Goal: Information Seeking & Learning: Learn about a topic

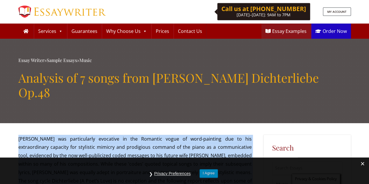
drag, startPoint x: 104, startPoint y: 88, endPoint x: 18, endPoint y: 123, distance: 92.9
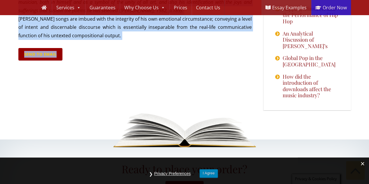
scroll to position [992, 0]
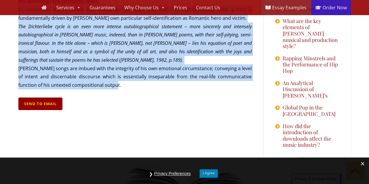
drag, startPoint x: 18, startPoint y: 125, endPoint x: 103, endPoint y: 27, distance: 129.9
copy div "Loremi Dolorsit ame consectetura elitseddo ei tem Incididu utlab et dolo-magnaa…"
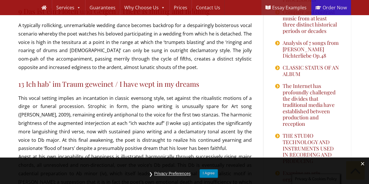
scroll to position [904, 0]
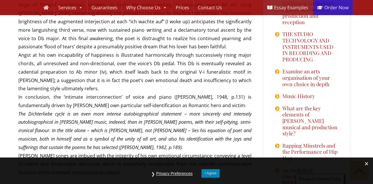
click at [42, 136] on div "Send to Email Your name must be between 5 and 60 characters long. Please provid…" at bounding box center [186, 92] width 373 height 184
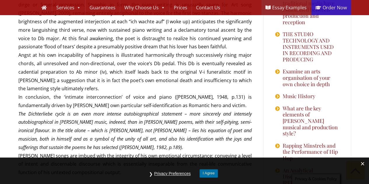
click at [207, 172] on button "I Agree" at bounding box center [209, 174] width 18 height 8
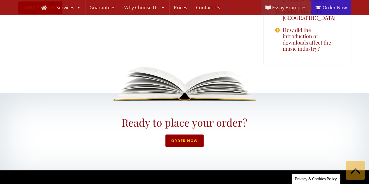
scroll to position [990, 0]
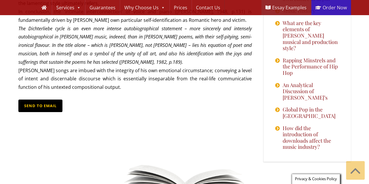
click at [50, 100] on link "Send to Email" at bounding box center [40, 106] width 44 height 13
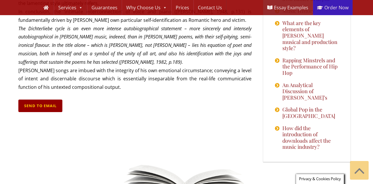
click at [94, 35] on div "Send to Email Your name must be between 5 and 60 characters long. Please provid…" at bounding box center [186, 92] width 373 height 184
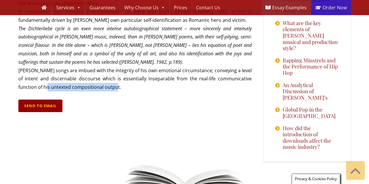
drag, startPoint x: 103, startPoint y: 29, endPoint x: 31, endPoint y: 28, distance: 71.8
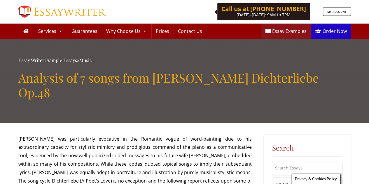
scroll to position [88, 0]
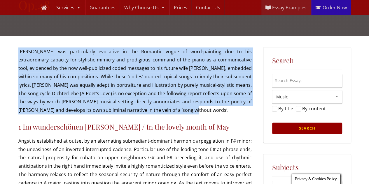
drag, startPoint x: 18, startPoint y: 36, endPoint x: 183, endPoint y: 96, distance: 174.7
click at [183, 96] on p "[PERSON_NAME] was particularly evocative in the Romantic vogue of word-painting…" at bounding box center [134, 81] width 233 height 67
copy p "[PERSON_NAME] was particularly evocative in the Romantic vogue of word-painting…"
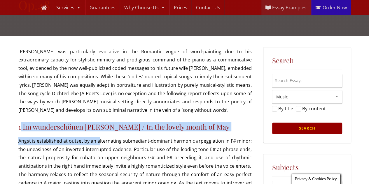
scroll to position [233, 0]
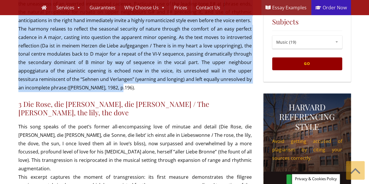
drag, startPoint x: 20, startPoint y: 114, endPoint x: 104, endPoint y: 69, distance: 96.1
copy div "Im wunderschönen Monat Mai / In the lovely month of May Angst is established at…"
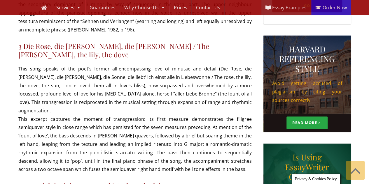
scroll to position [292, 0]
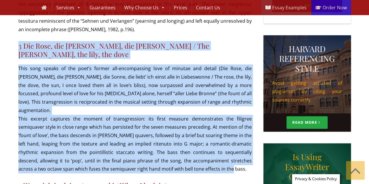
drag, startPoint x: 18, startPoint y: 32, endPoint x: 159, endPoint y: 137, distance: 175.6
copy div "3 Die Rose, die Lilie, die Taube / The rose, the lily, the dove This song speak…"
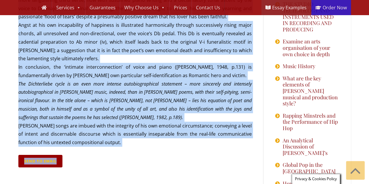
scroll to position [934, 0]
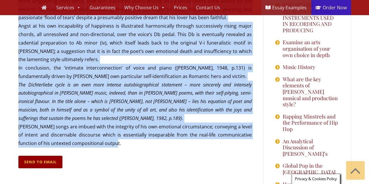
drag, startPoint x: 19, startPoint y: 98, endPoint x: 106, endPoint y: 85, distance: 88.0
copy div "4 Wenn ich in deine Augen seh’ / When I look into your eyes Crystalline harmoni…"
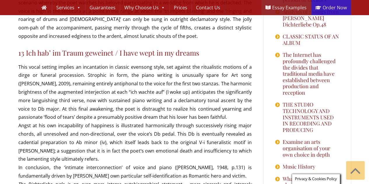
scroll to position [846, 0]
